Goal: Task Accomplishment & Management: Manage account settings

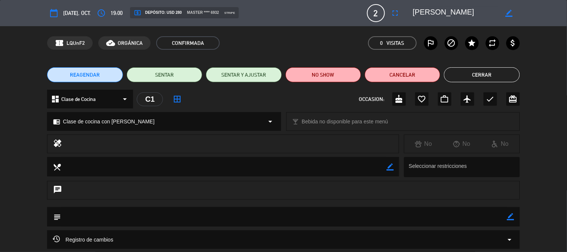
click at [482, 81] on button "Cerrar" at bounding box center [481, 74] width 75 height 15
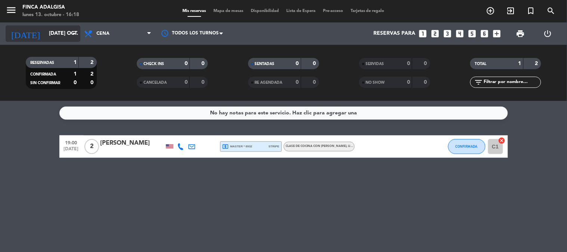
click at [50, 37] on input "[DATE] oct." at bounding box center [80, 33] width 71 height 13
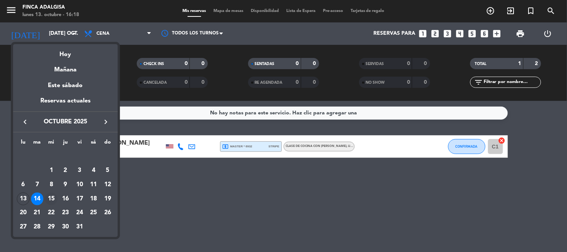
click at [52, 196] on div "15" at bounding box center [51, 198] width 13 height 13
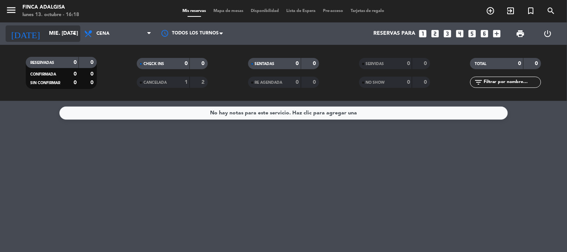
click at [54, 31] on input "mié. [DATE]" at bounding box center [80, 33] width 71 height 13
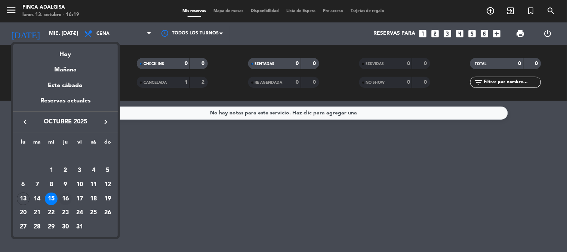
click at [66, 200] on div "16" at bounding box center [65, 198] width 13 height 13
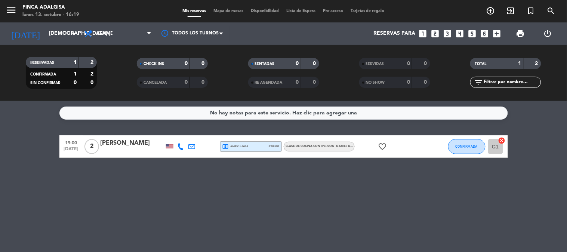
click at [124, 139] on div "[PERSON_NAME]" at bounding box center [132, 143] width 64 height 10
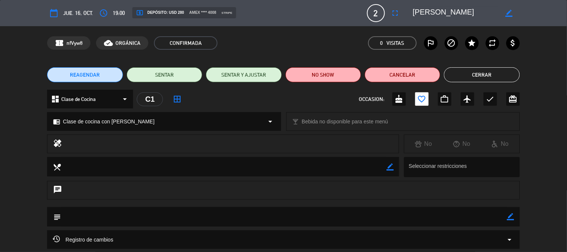
click at [482, 79] on button "Cerrar" at bounding box center [481, 74] width 75 height 15
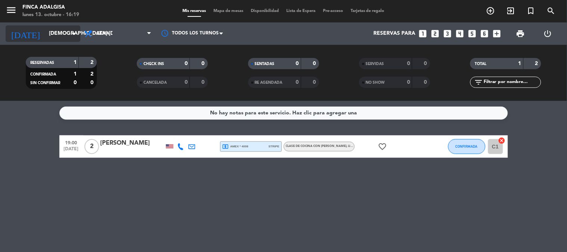
click at [61, 34] on input "[DEMOGRAPHIC_DATA] [DATE]" at bounding box center [80, 33] width 71 height 13
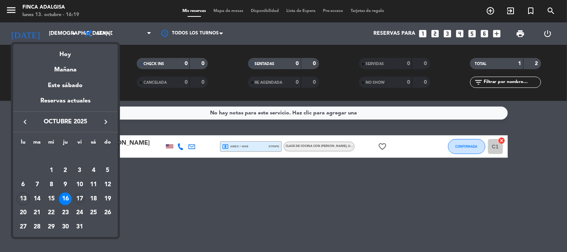
click at [78, 198] on div "17" at bounding box center [79, 198] width 13 height 13
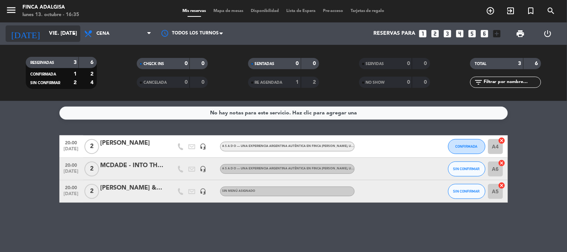
click at [46, 31] on input "vie. [DATE]" at bounding box center [80, 33] width 71 height 13
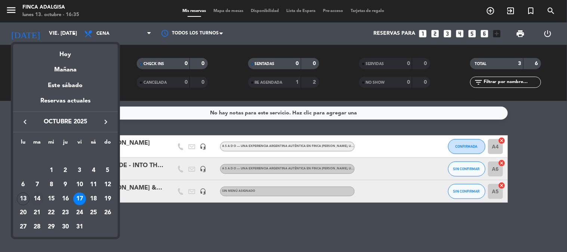
click at [34, 199] on div "14" at bounding box center [37, 198] width 13 height 13
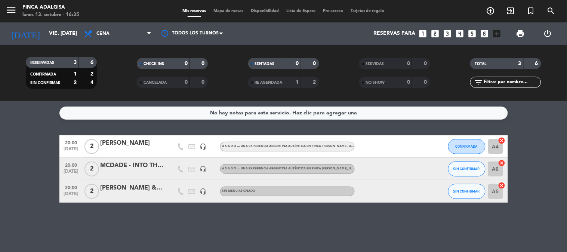
type input "[DATE] oct."
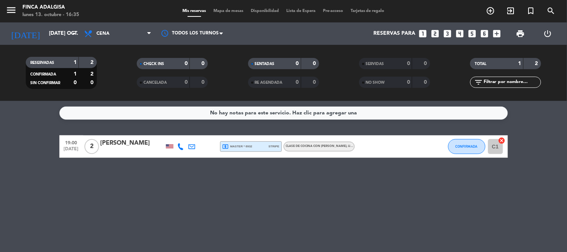
drag, startPoint x: 102, startPoint y: 143, endPoint x: 145, endPoint y: 140, distance: 43.0
click at [145, 140] on div "[PERSON_NAME]" at bounding box center [132, 143] width 64 height 10
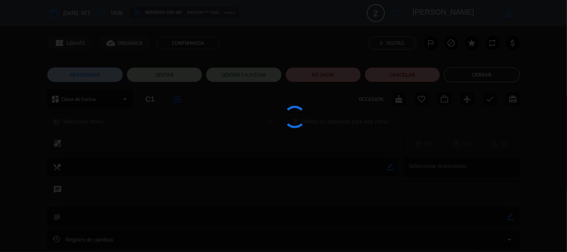
copy div "[PERSON_NAME]"
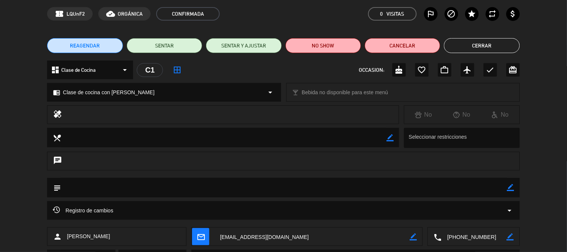
scroll to position [68, 0]
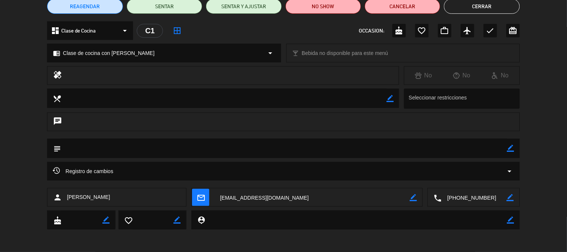
drag, startPoint x: 123, startPoint y: 197, endPoint x: 66, endPoint y: 197, distance: 56.8
click at [66, 197] on div "person [PERSON_NAME]" at bounding box center [116, 197] width 139 height 19
copy span "[PERSON_NAME]"
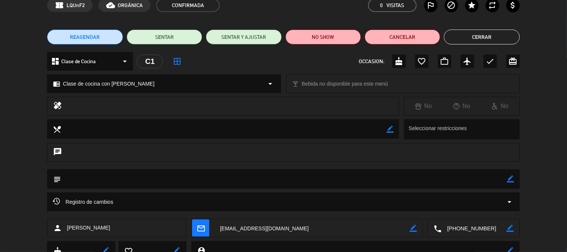
scroll to position [0, 0]
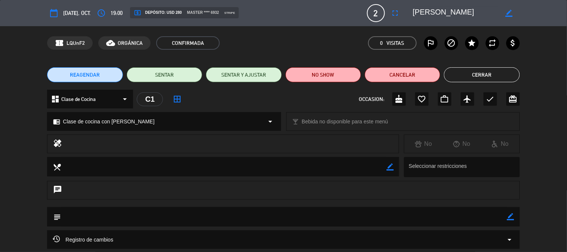
click at [480, 73] on button "Cerrar" at bounding box center [481, 74] width 75 height 15
